Goal: Information Seeking & Learning: Compare options

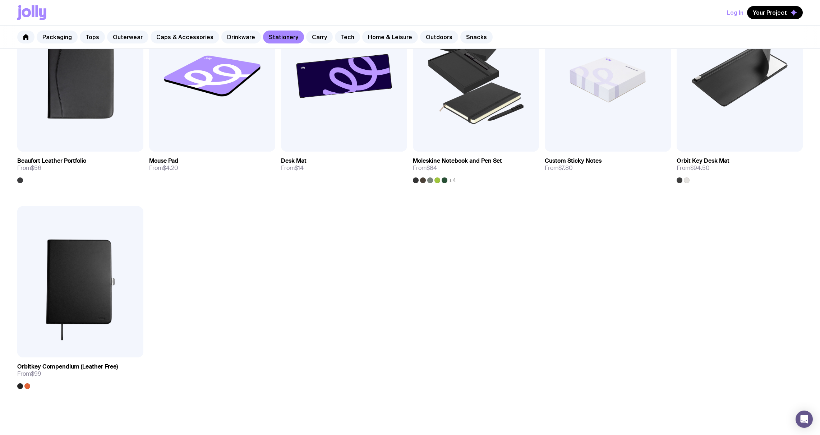
scroll to position [846, 0]
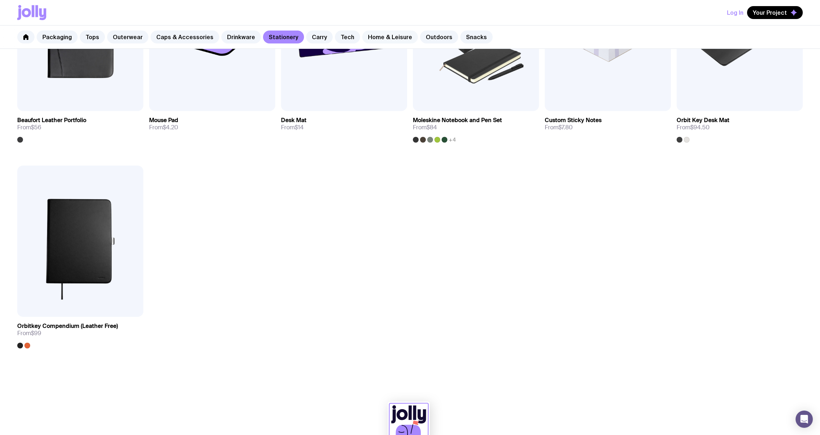
click at [374, 38] on link "Home & Leisure" at bounding box center [390, 37] width 56 height 13
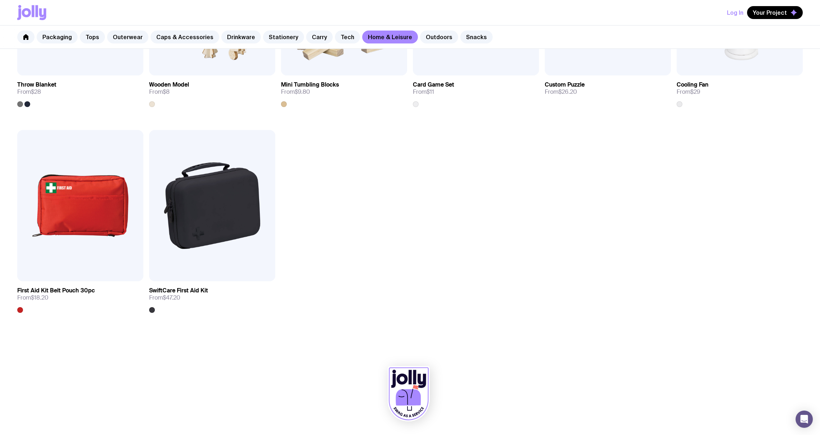
scroll to position [1087, 0]
click at [425, 40] on link "Outdoors" at bounding box center [439, 37] width 38 height 13
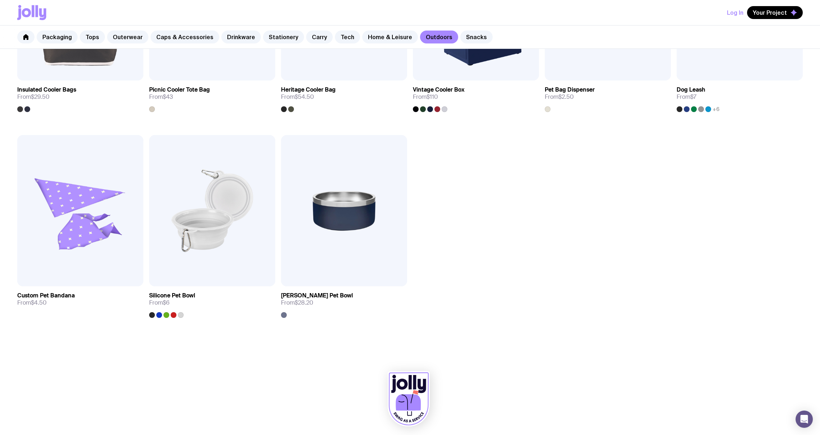
scroll to position [670, 0]
click at [342, 37] on link "Tech" at bounding box center [347, 37] width 25 height 13
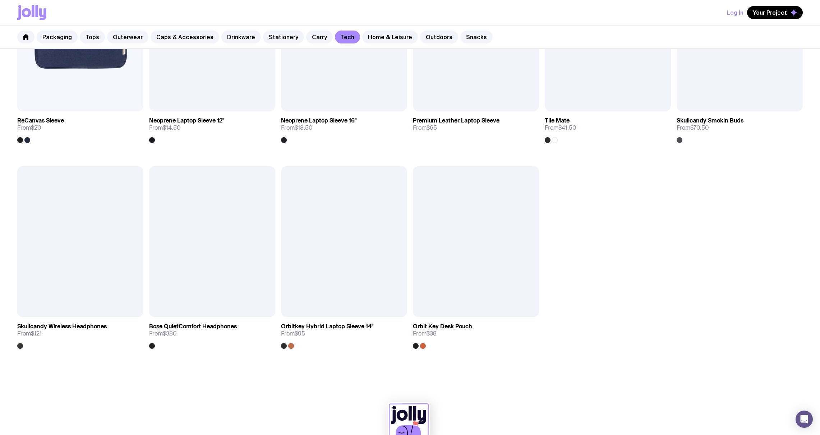
scroll to position [846, 0]
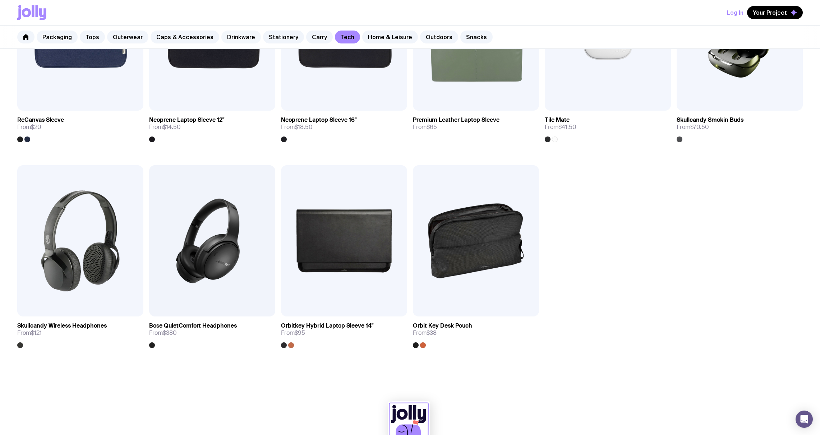
click at [236, 32] on link "Drinkware" at bounding box center [241, 37] width 40 height 13
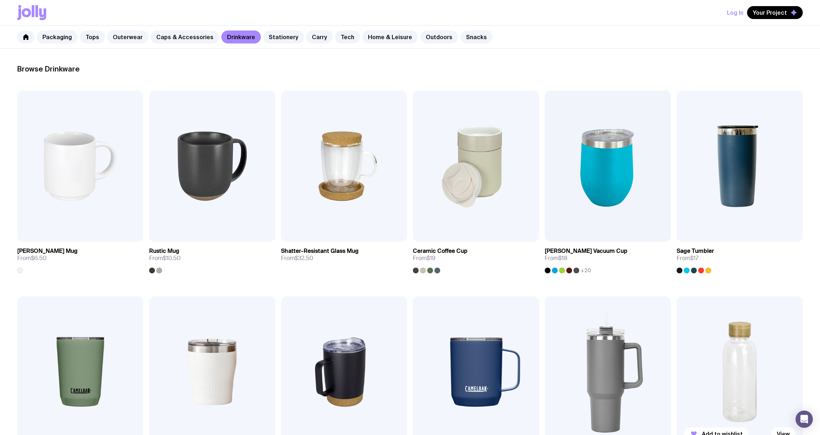
scroll to position [96, 0]
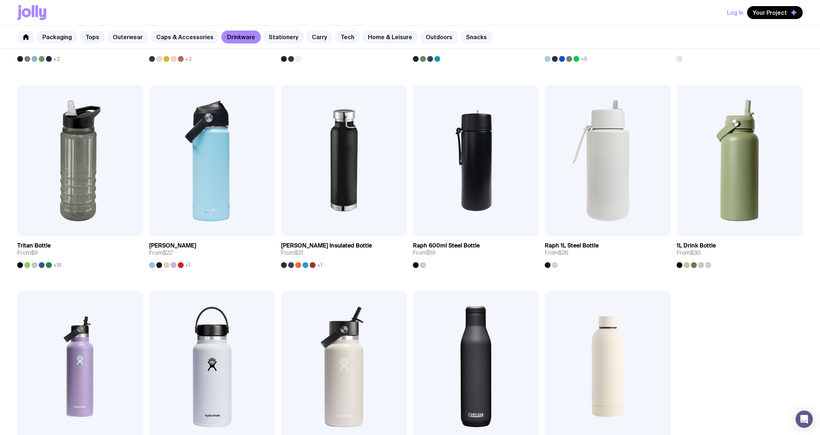
scroll to position [514, 0]
click at [622, 162] on img at bounding box center [608, 160] width 126 height 151
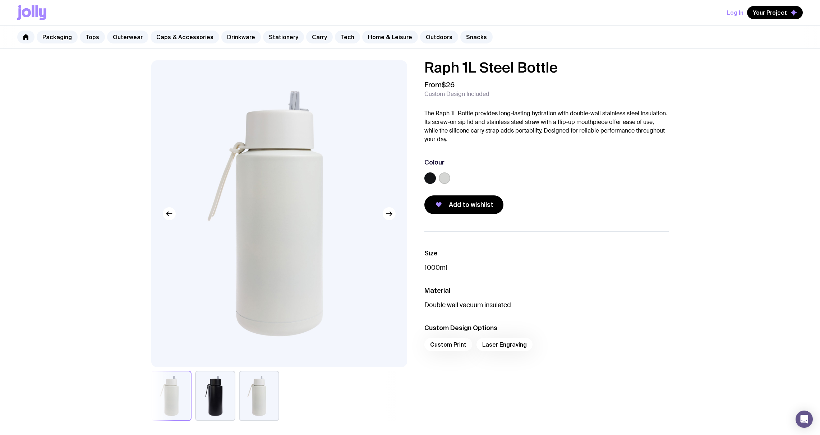
click at [228, 394] on button "button" at bounding box center [215, 396] width 40 height 50
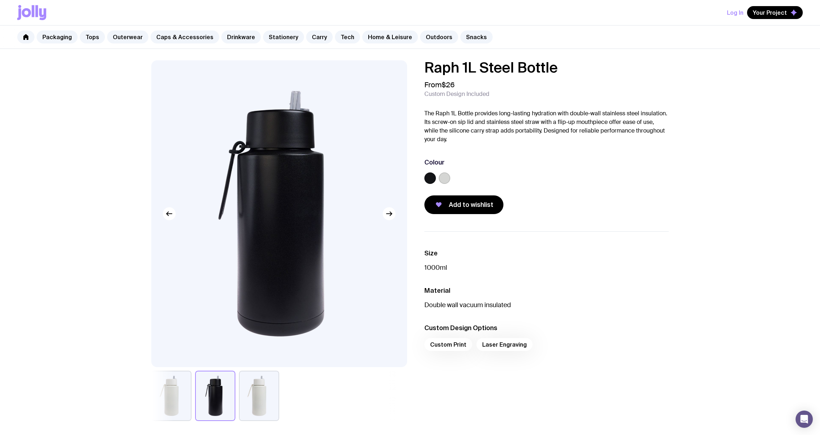
click at [263, 383] on button "button" at bounding box center [259, 396] width 40 height 50
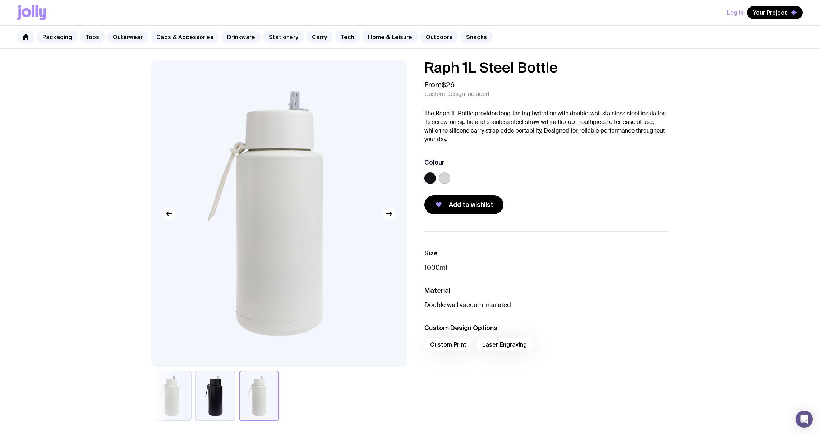
click at [225, 381] on button "button" at bounding box center [215, 396] width 40 height 50
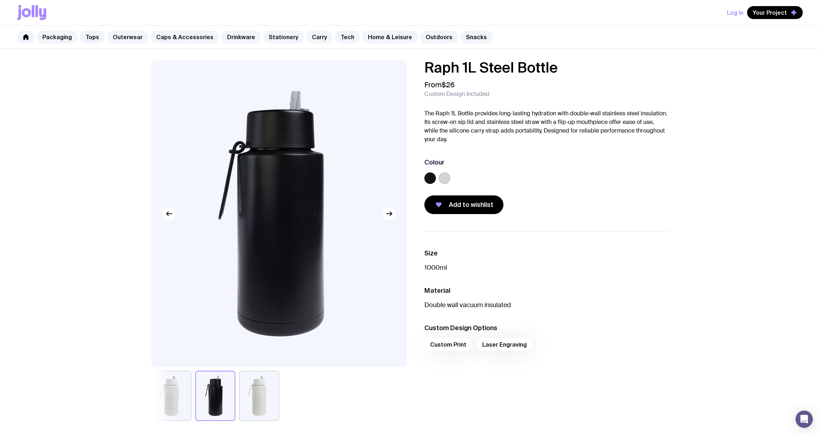
click at [203, 382] on button "button" at bounding box center [215, 396] width 40 height 50
click at [183, 390] on button "button" at bounding box center [171, 396] width 40 height 50
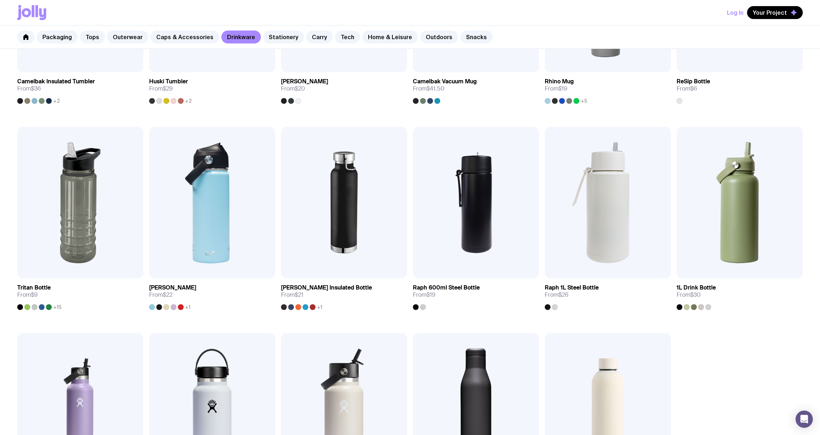
scroll to position [473, 0]
click at [756, 168] on img at bounding box center [740, 202] width 126 height 151
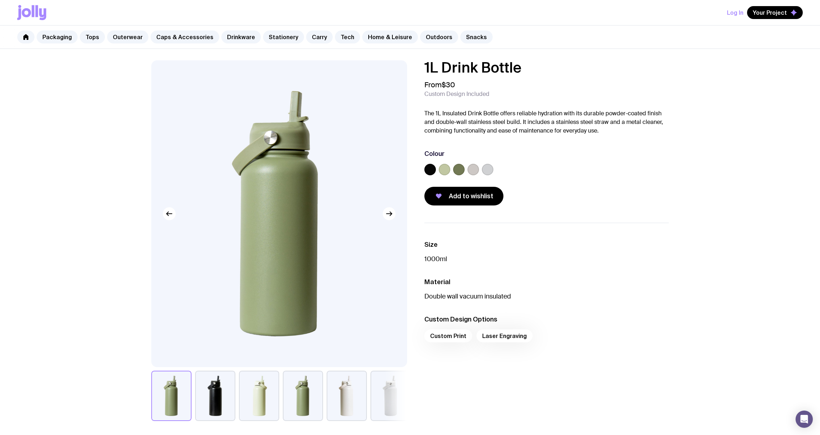
drag, startPoint x: 210, startPoint y: 401, endPoint x: 247, endPoint y: 397, distance: 36.8
click at [210, 401] on button "button" at bounding box center [215, 396] width 40 height 50
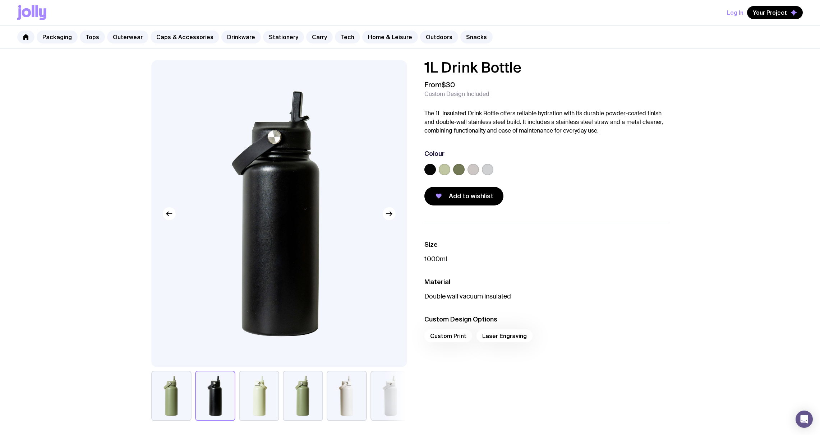
click at [275, 395] on button "button" at bounding box center [259, 396] width 40 height 50
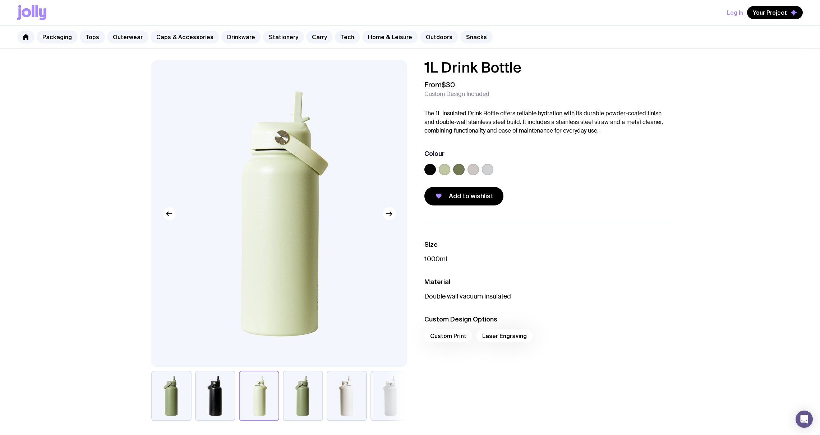
click at [321, 391] on button "button" at bounding box center [303, 396] width 40 height 50
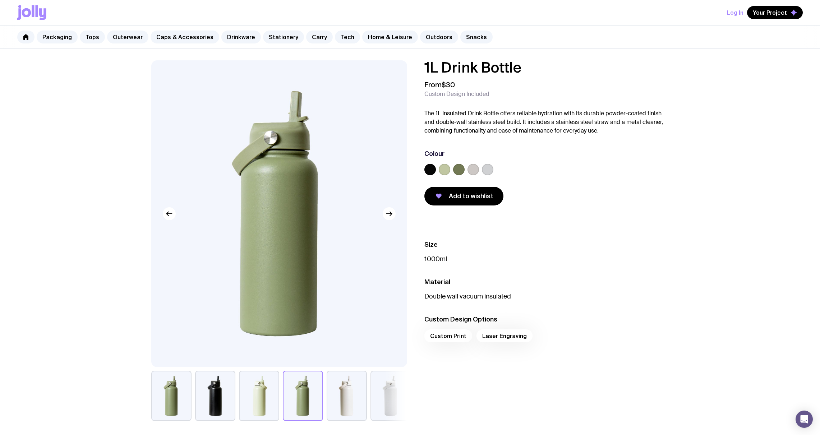
click at [355, 393] on button "button" at bounding box center [347, 396] width 40 height 50
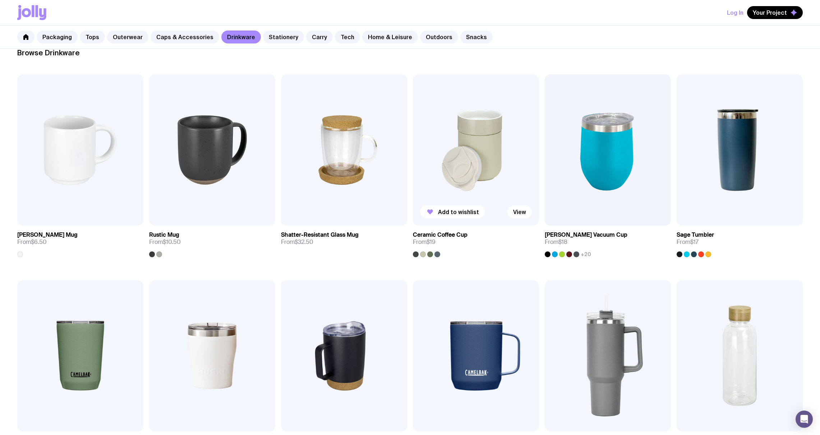
scroll to position [132, 0]
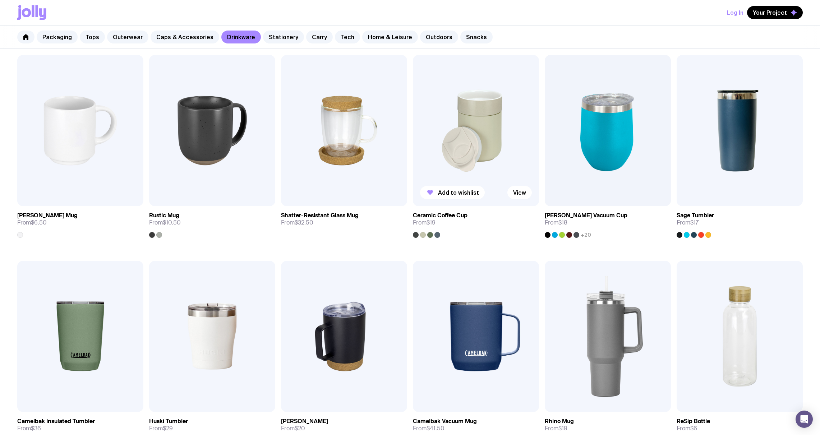
click at [484, 143] on img at bounding box center [476, 130] width 126 height 151
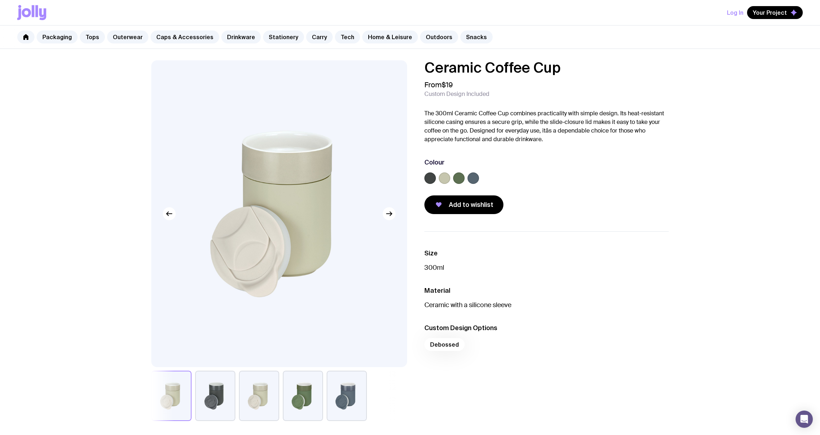
scroll to position [17, 0]
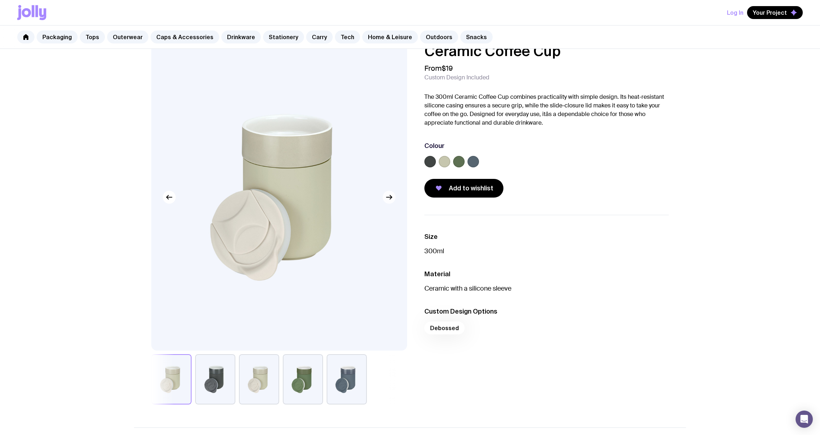
click at [393, 201] on icon "button" at bounding box center [389, 197] width 9 height 9
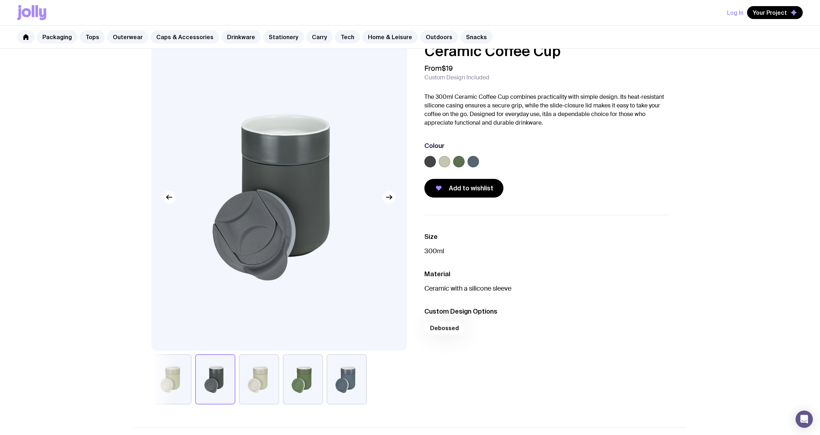
click at [392, 197] on icon "button" at bounding box center [389, 197] width 5 height 0
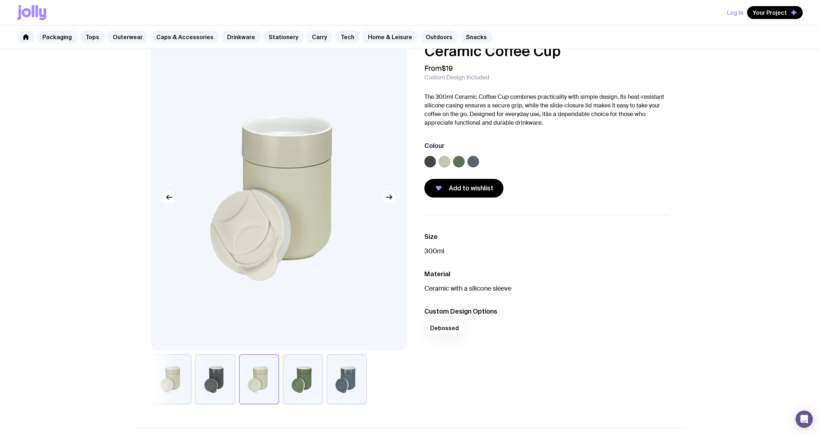
click at [392, 197] on icon "button" at bounding box center [389, 197] width 5 height 0
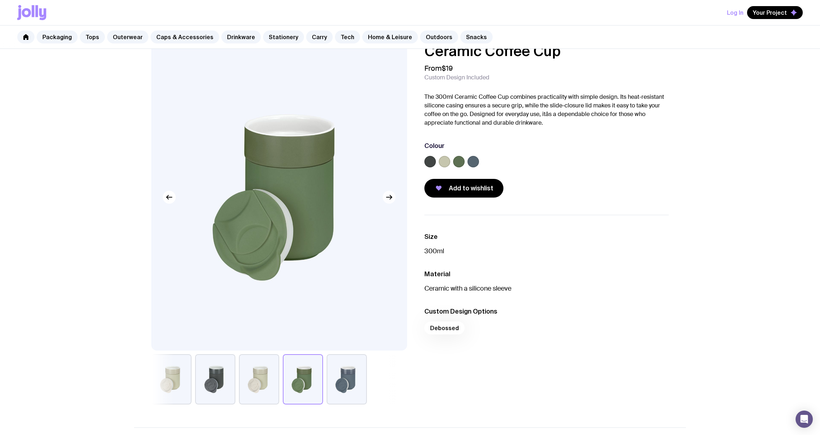
click at [391, 198] on g "button" at bounding box center [389, 198] width 5 height 4
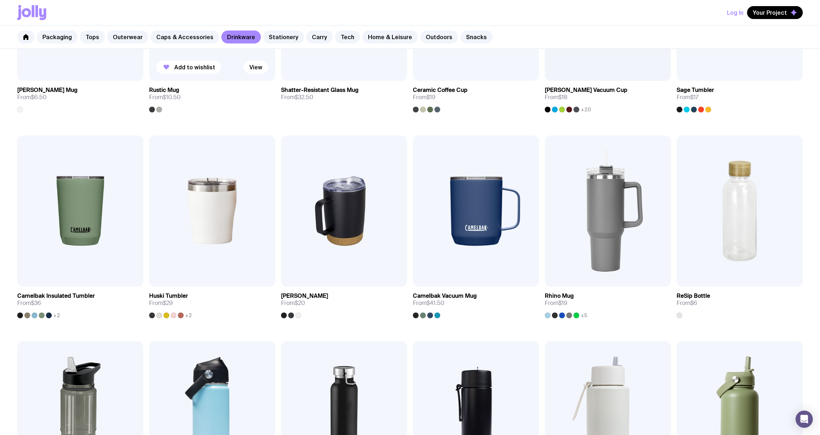
scroll to position [273, 0]
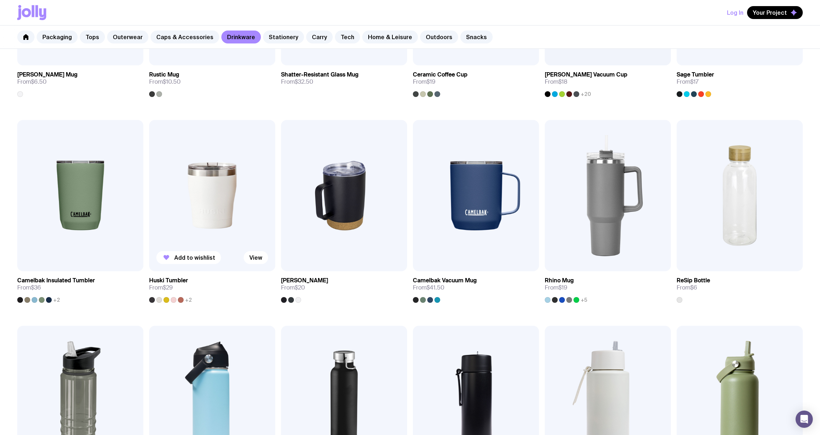
click at [201, 188] on img at bounding box center [212, 195] width 126 height 151
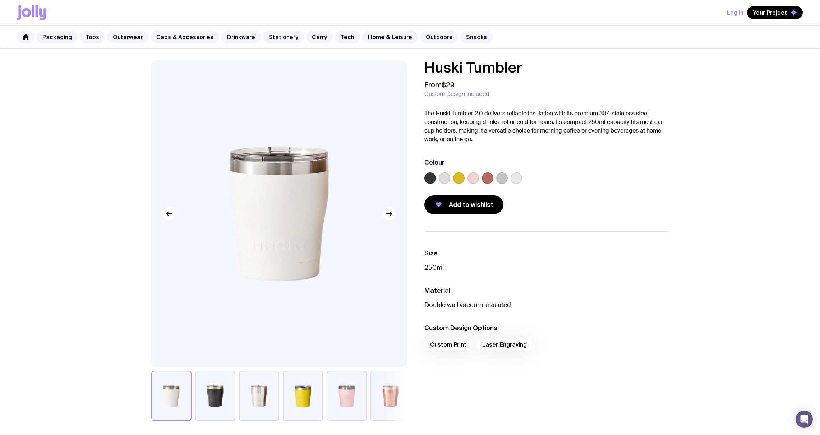
click at [351, 387] on button "button" at bounding box center [347, 396] width 40 height 50
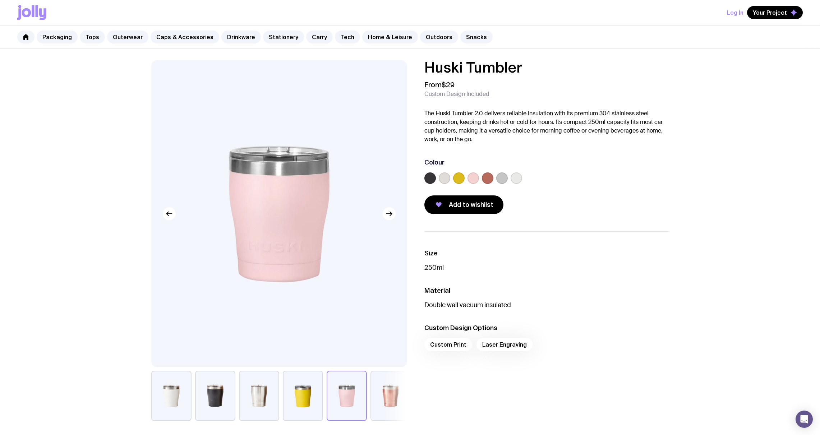
click at [398, 396] on button "button" at bounding box center [391, 396] width 40 height 50
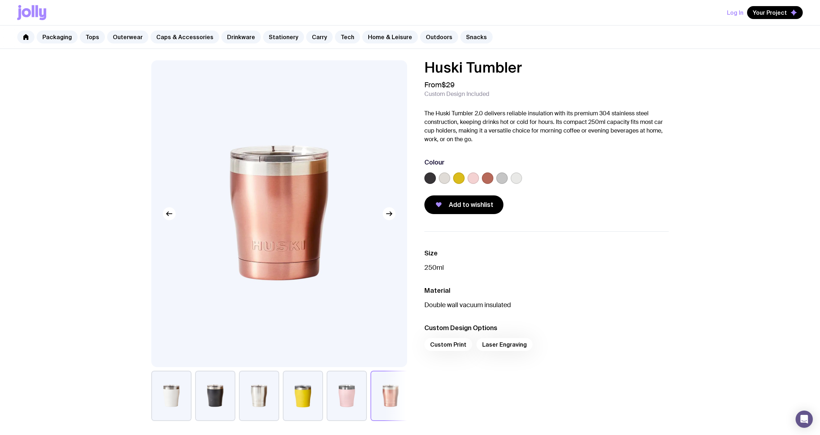
click at [488, 179] on label at bounding box center [488, 179] width 12 height 12
click at [0, 0] on input "radio" at bounding box center [0, 0] width 0 height 0
click at [391, 211] on icon "button" at bounding box center [389, 214] width 9 height 9
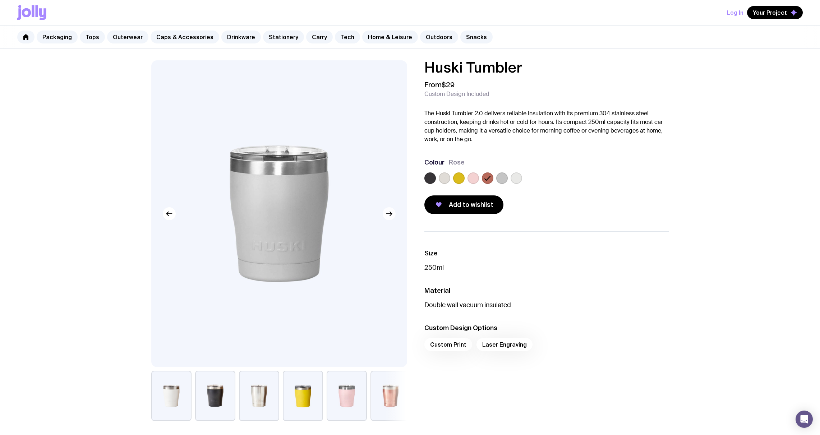
click at [388, 213] on icon "button" at bounding box center [389, 214] width 9 height 9
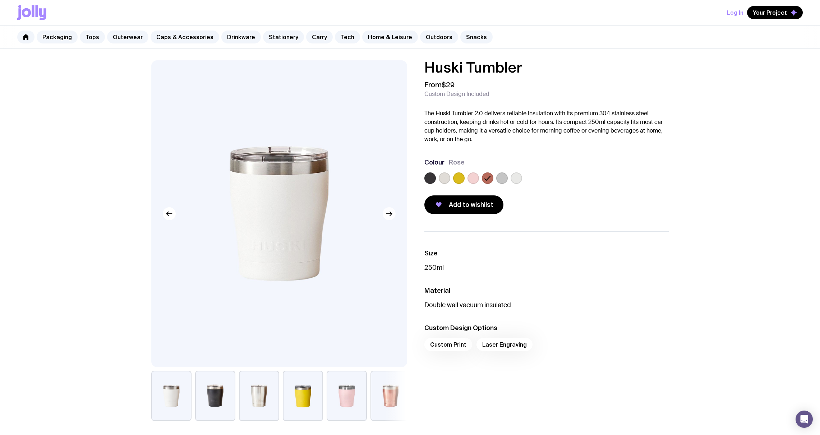
click at [387, 213] on icon "button" at bounding box center [389, 214] width 9 height 9
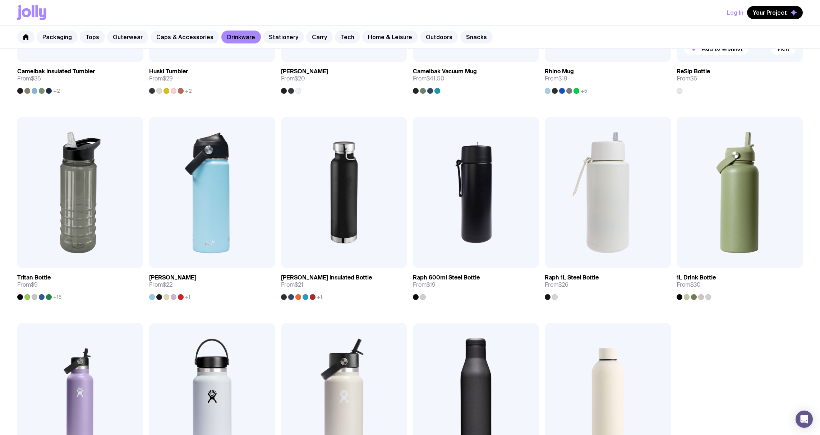
scroll to position [483, 0]
click at [749, 207] on img at bounding box center [740, 191] width 126 height 151
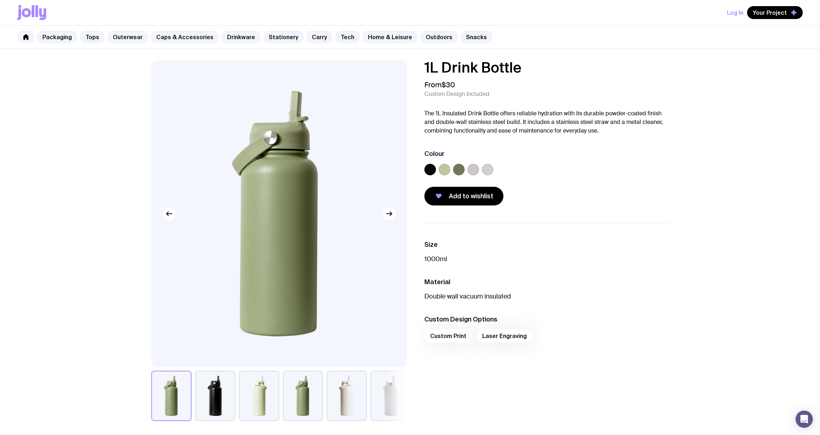
click at [469, 167] on label at bounding box center [474, 170] width 12 height 12
click at [0, 0] on input "radio" at bounding box center [0, 0] width 0 height 0
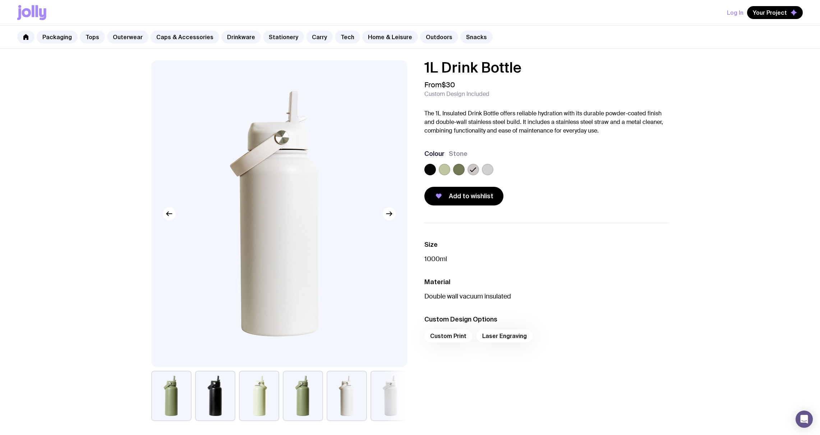
click at [493, 169] on div at bounding box center [546, 171] width 244 height 14
click at [482, 170] on div at bounding box center [488, 170] width 12 height 12
drag, startPoint x: 487, startPoint y: 169, endPoint x: 479, endPoint y: 169, distance: 8.3
click at [487, 169] on label at bounding box center [488, 170] width 12 height 12
click at [0, 0] on input "radio" at bounding box center [0, 0] width 0 height 0
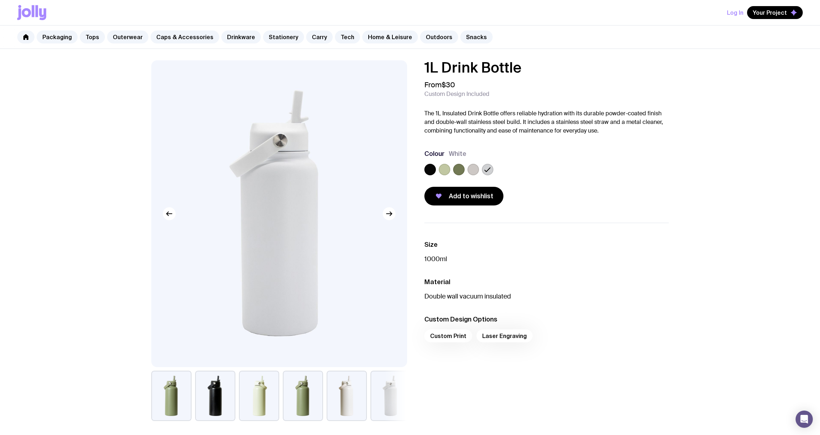
click at [478, 169] on label at bounding box center [474, 170] width 12 height 12
click at [0, 0] on input "radio" at bounding box center [0, 0] width 0 height 0
